Goal: Register for event/course

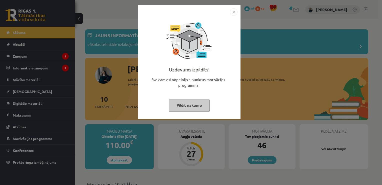
click at [193, 109] on button "Pildīt nākamo" at bounding box center [189, 105] width 41 height 12
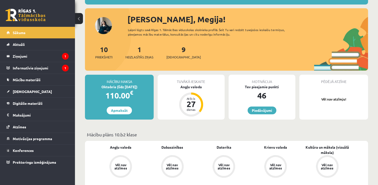
scroll to position [50, 0]
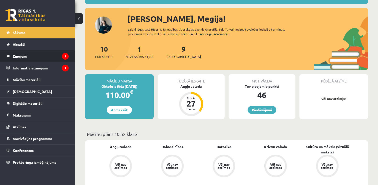
click at [48, 55] on legend "Ziņojumi 1" at bounding box center [41, 56] width 56 height 12
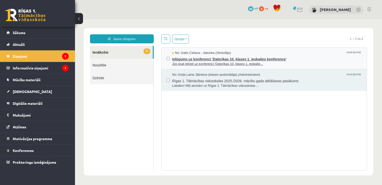
click at [277, 62] on span "Jūs esat ielūgti uz konferenci 'Datorikas 10. klases 1. ieskaite..." at bounding box center [267, 64] width 190 height 5
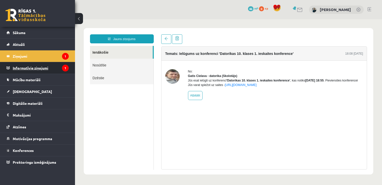
click at [52, 65] on legend "Informatīvie ziņojumi 1" at bounding box center [41, 68] width 56 height 12
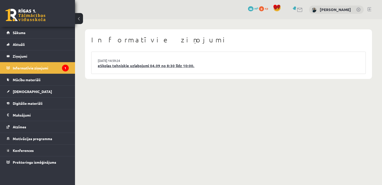
click at [121, 63] on link "eSkolas tehniskie uzlabojumi 04.09 no 8:30 līdz 10:00." at bounding box center [229, 66] width 262 height 6
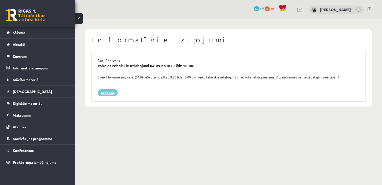
click at [105, 90] on link "Atpakaļ" at bounding box center [108, 92] width 20 height 7
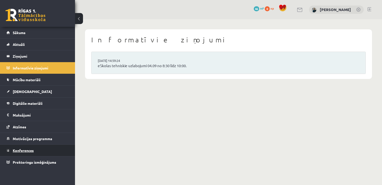
click at [22, 154] on link "Konferences" at bounding box center [38, 150] width 62 height 12
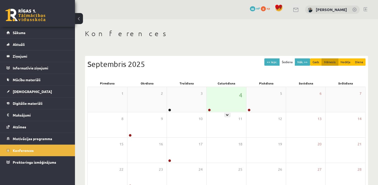
click at [218, 96] on div "4" at bounding box center [227, 99] width 40 height 25
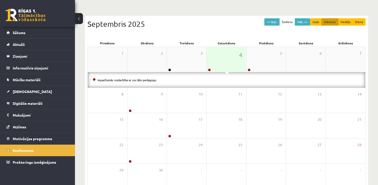
scroll to position [70, 0]
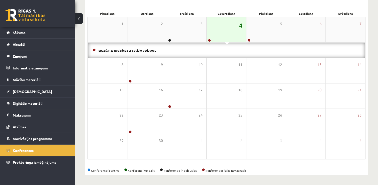
click at [240, 23] on span "4" at bounding box center [240, 25] width 3 height 9
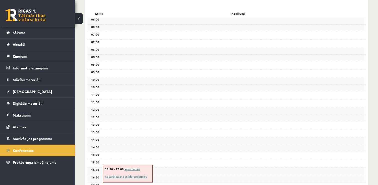
click at [134, 169] on link "Iepazīšanās nodarbība ar sociālo pedagogu" at bounding box center [126, 173] width 42 height 12
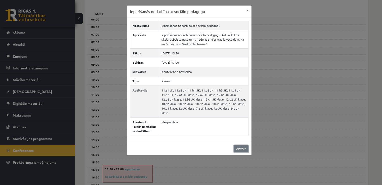
click at [247, 145] on link "Aizvērt" at bounding box center [241, 148] width 15 height 7
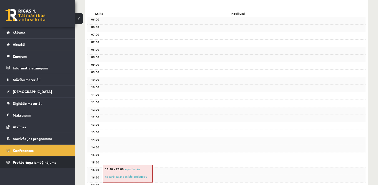
click at [50, 161] on span "Proktoringa izmēģinājums" at bounding box center [35, 162] width 44 height 5
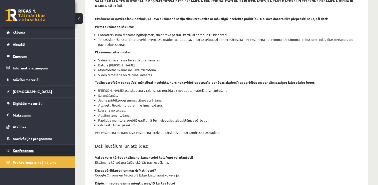
click at [49, 152] on link "Konferences" at bounding box center [38, 150] width 62 height 12
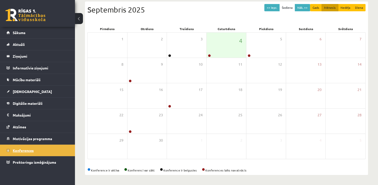
scroll to position [54, 0]
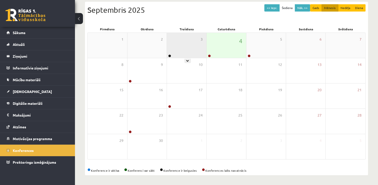
click at [182, 49] on div "3" at bounding box center [187, 45] width 40 height 25
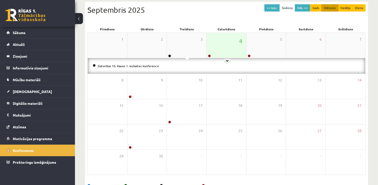
click at [230, 42] on div "4" at bounding box center [227, 45] width 40 height 25
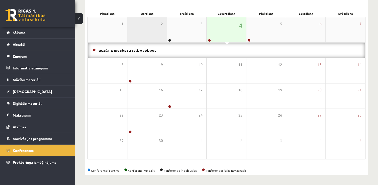
click at [148, 27] on div "2" at bounding box center [148, 29] width 40 height 25
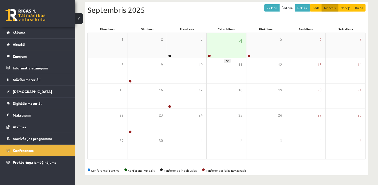
click at [212, 50] on div "4" at bounding box center [227, 45] width 40 height 25
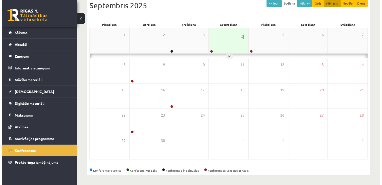
scroll to position [70, 0]
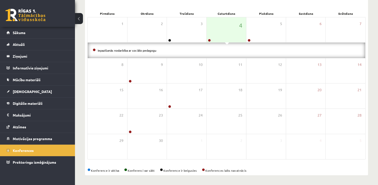
click at [146, 46] on div "Iepazīšanās nodarbība ar sociālo pedagogu" at bounding box center [227, 51] width 278 height 16
click at [147, 49] on link "Iepazīšanās nodarbība ar sociālo pedagogu" at bounding box center [127, 50] width 59 height 4
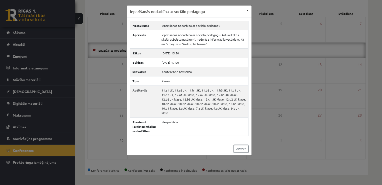
click at [242, 145] on link "Aizvērt" at bounding box center [241, 148] width 15 height 7
click at [277, 78] on div "Iepazīšanās nodarbība ar sociālo pedagogu × Nosaukums Iepazīšanās nodarbība ar …" at bounding box center [191, 92] width 382 height 185
click at [274, 77] on div "Iepazīšanās nodarbība ar sociālo pedagogu × Nosaukums Iepazīšanās nodarbība ar …" at bounding box center [191, 92] width 382 height 185
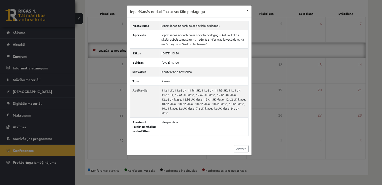
click at [247, 9] on div "Iepazīšanās nodarbība ar sociālo pedagogu × Nosaukums Iepazīšanās nodarbība ar …" at bounding box center [191, 92] width 382 height 185
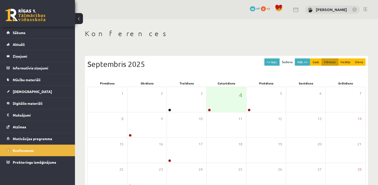
drag, startPoint x: 247, startPoint y: 9, endPoint x: 222, endPoint y: 27, distance: 31.0
click at [222, 27] on div "Konferences << Iepr. Šodiena Nāk. >> Gads Mēnesis Nedēļa Diena Septembris 2025 …" at bounding box center [226, 129] width 303 height 220
click at [256, 9] on span "46" at bounding box center [253, 8] width 6 height 5
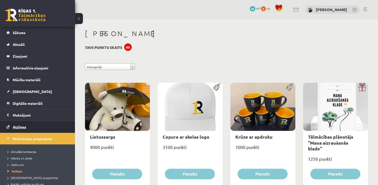
scroll to position [36, 0]
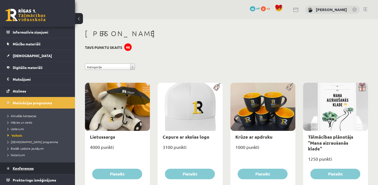
click at [26, 167] on span "Konferences" at bounding box center [23, 168] width 21 height 5
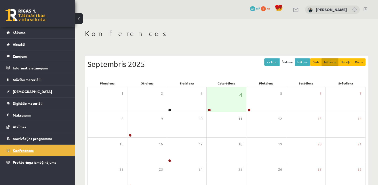
click at [26, 167] on link "Proktoringa izmēģinājums" at bounding box center [38, 162] width 62 height 12
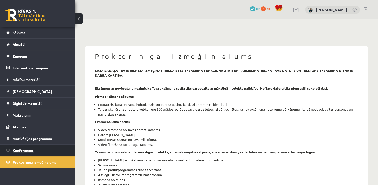
click at [30, 151] on span "Konferences" at bounding box center [23, 150] width 21 height 5
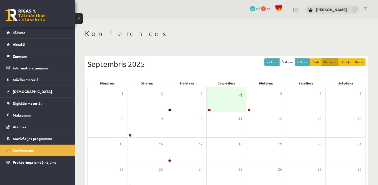
scroll to position [54, 0]
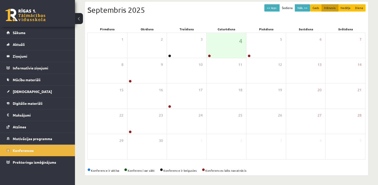
click at [272, 169] on div "Konference ir aktīva Konferenci var sākt Konference ir beigusies Konferences la…" at bounding box center [227, 170] width 278 height 5
click at [228, 55] on div "4" at bounding box center [227, 45] width 40 height 25
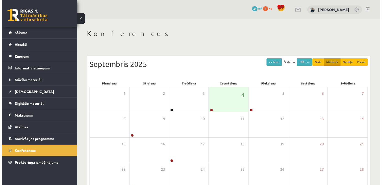
scroll to position [54, 0]
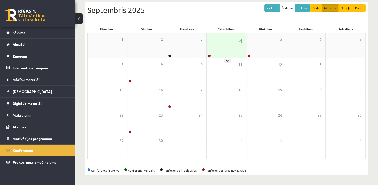
click at [228, 55] on div "4" at bounding box center [227, 45] width 40 height 25
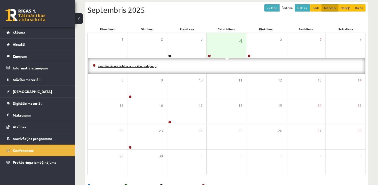
click at [154, 67] on link "Iepazīšanās nodarbība ar sociālo pedagogu" at bounding box center [127, 66] width 59 height 4
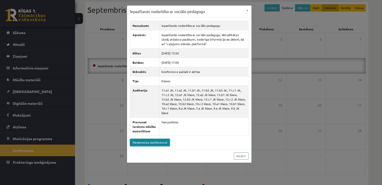
click at [160, 139] on link "Pievienoties konferencei" at bounding box center [150, 142] width 40 height 7
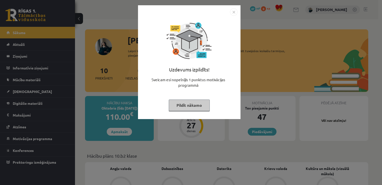
click at [183, 101] on button "Pildīt nākamo" at bounding box center [189, 105] width 41 height 12
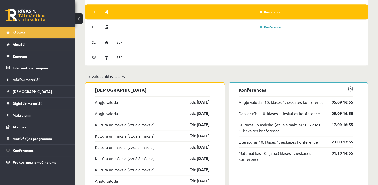
scroll to position [334, 0]
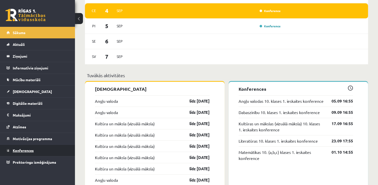
click at [9, 146] on link "Konferences" at bounding box center [38, 150] width 62 height 12
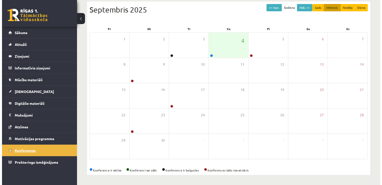
scroll to position [54, 0]
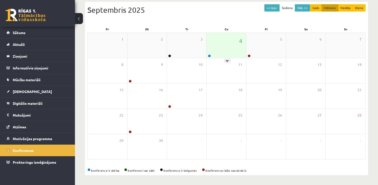
click at [222, 56] on div "4" at bounding box center [227, 45] width 40 height 25
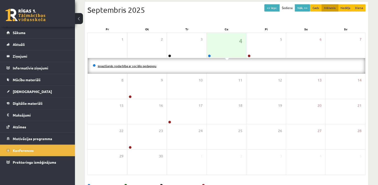
click at [151, 65] on link "Iepazīšanās nodarbība ar sociālo pedagogu" at bounding box center [127, 66] width 59 height 4
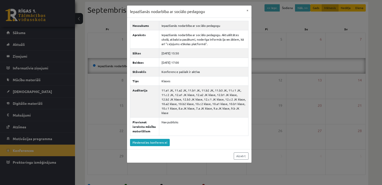
click at [130, 138] on div "Nosaukums Iepazīšanās nodarbība ar sociālo pedagogu Apraksts Iepazīšanās nodarb…" at bounding box center [189, 83] width 125 height 131
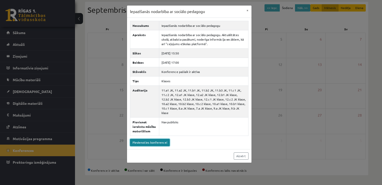
click at [136, 139] on link "Pievienoties konferencei" at bounding box center [150, 142] width 40 height 7
